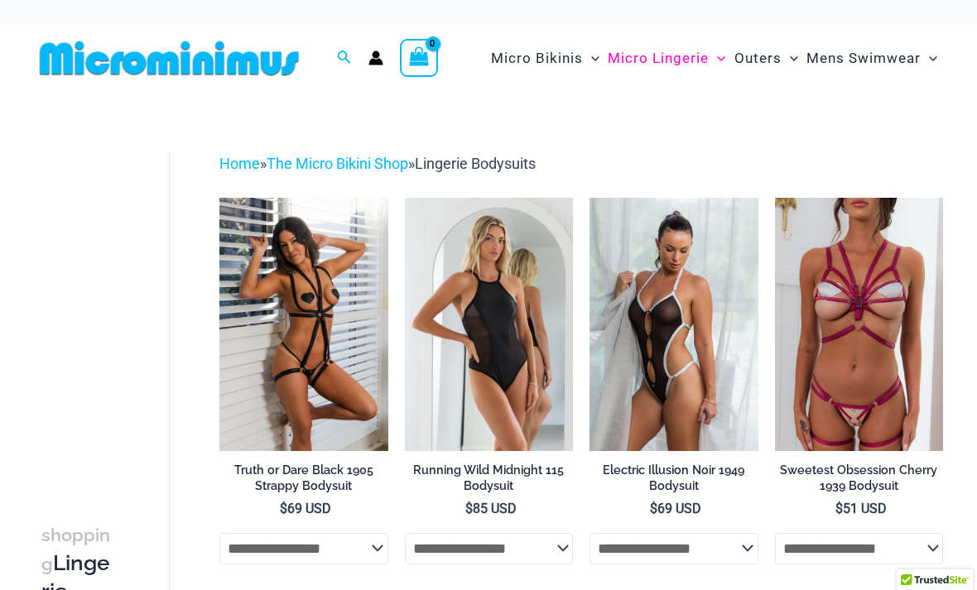
click at [589, 198] on img at bounding box center [589, 198] width 0 height 0
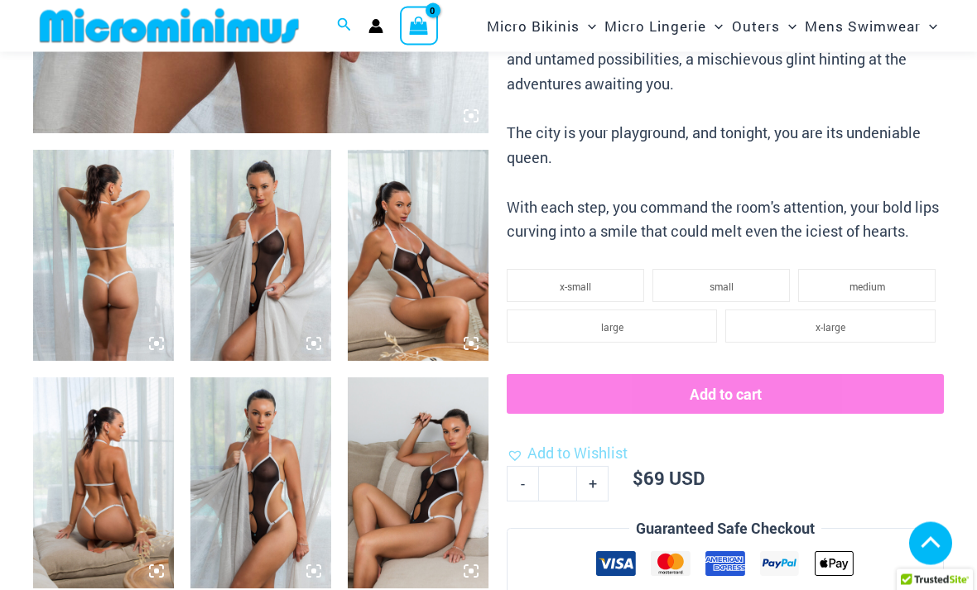
scroll to position [648, 0]
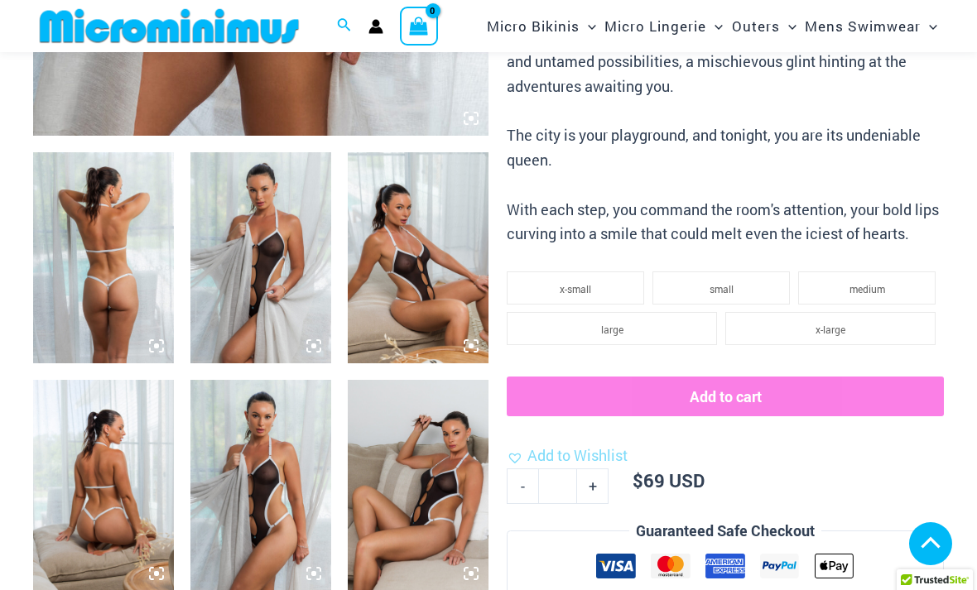
click at [124, 272] on img at bounding box center [103, 257] width 141 height 211
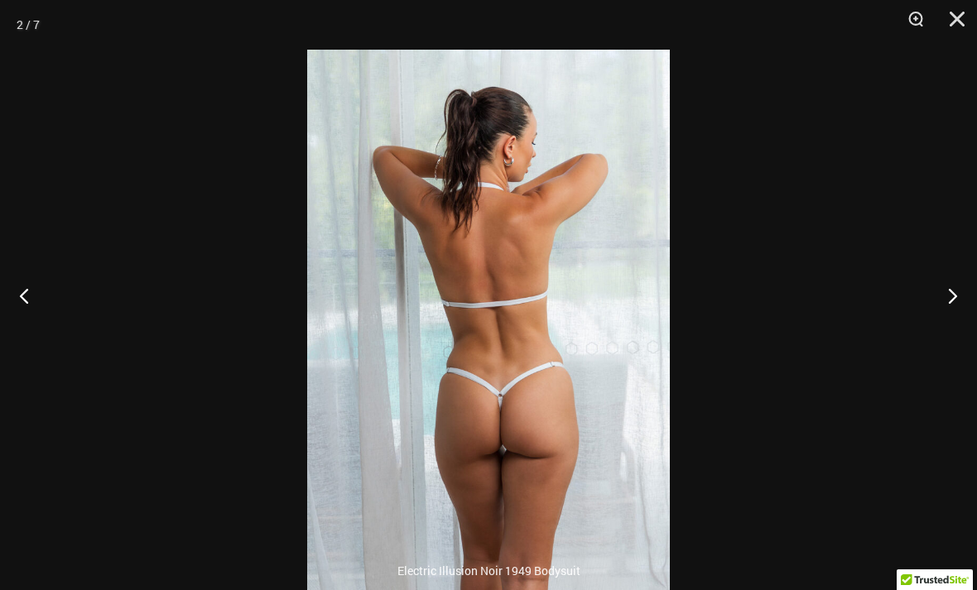
click at [958, 17] on button "Close" at bounding box center [951, 25] width 41 height 50
